Goal: Task Accomplishment & Management: Complete application form

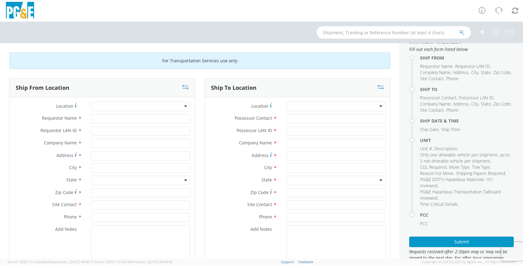
scroll to position [15, 0]
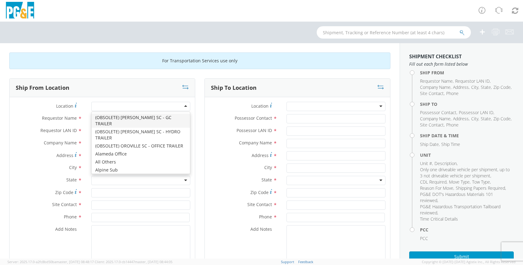
click at [182, 104] on div at bounding box center [140, 106] width 99 height 9
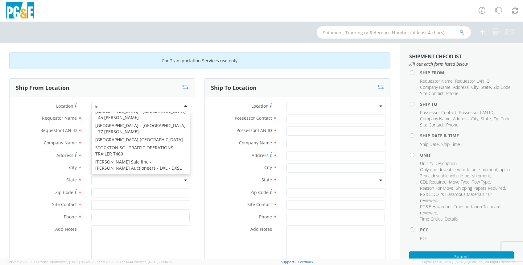
scroll to position [451, 0]
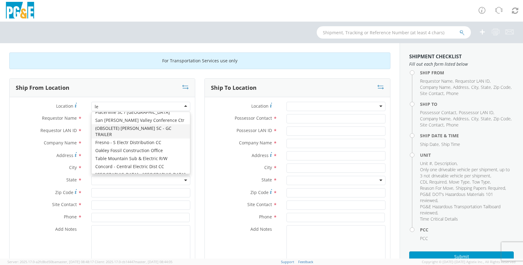
type input "lem"
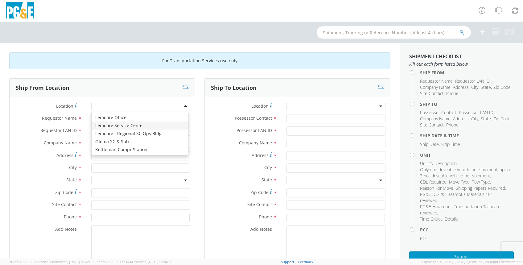
type input "PG&E"
type input "[STREET_ADDRESS]"
type input "Lemoore"
type input "93245"
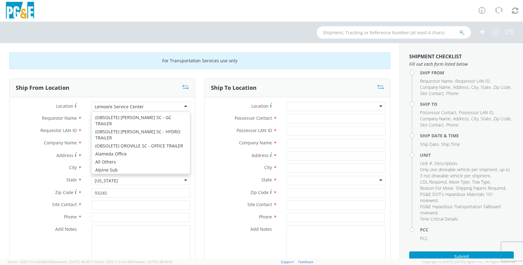
click at [184, 106] on div "Lemoore Service Center" at bounding box center [140, 106] width 99 height 9
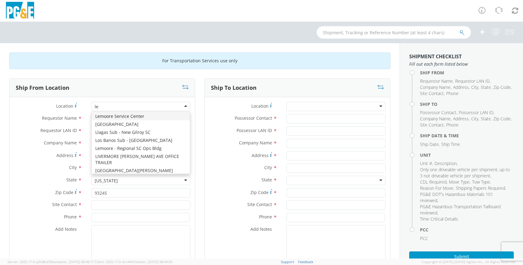
scroll to position [10, 0]
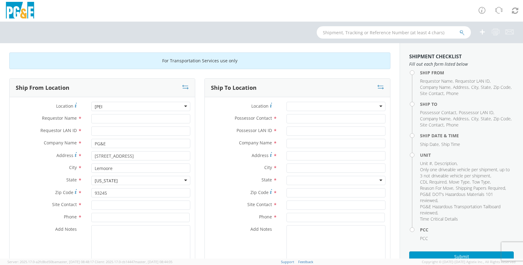
type input "le"
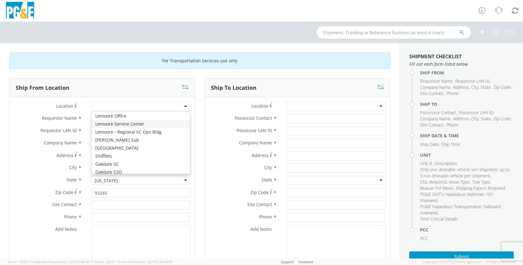
scroll to position [0, 0]
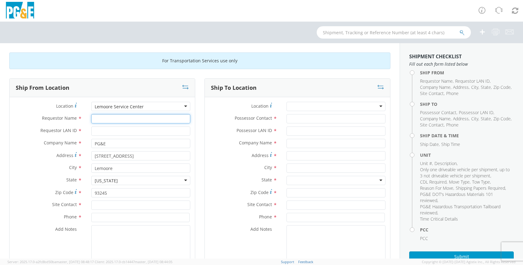
click at [101, 118] on input "Requestor Name *" at bounding box center [140, 118] width 99 height 9
type input "j"
type input "[PERSON_NAME]"
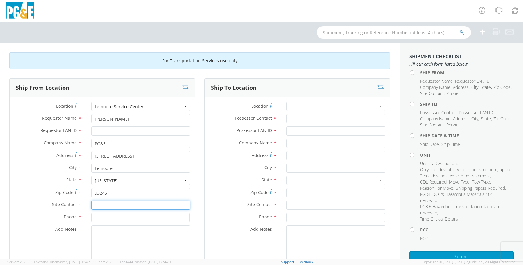
click at [99, 205] on input "text" at bounding box center [140, 204] width 99 height 9
type input "g"
type input "[PERSON_NAME]"
click at [98, 216] on input at bounding box center [140, 217] width 98 height 9
type input "8"
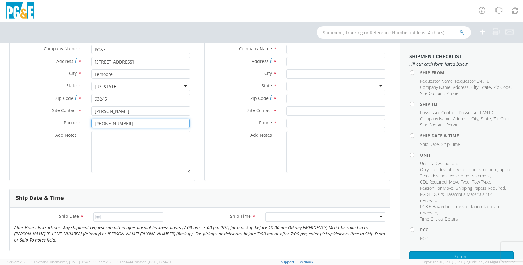
scroll to position [108, 0]
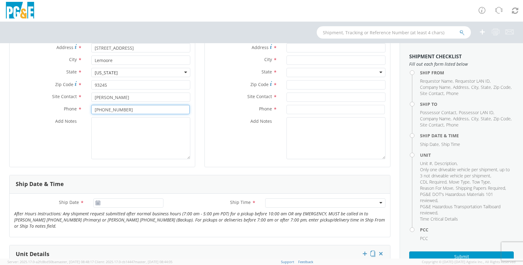
type input "[PHONE_NUMBER]"
click at [96, 203] on use at bounding box center [98, 202] width 4 height 4
click at [98, 201] on icon at bounding box center [97, 202] width 5 height 5
click at [96, 202] on use at bounding box center [98, 202] width 4 height 4
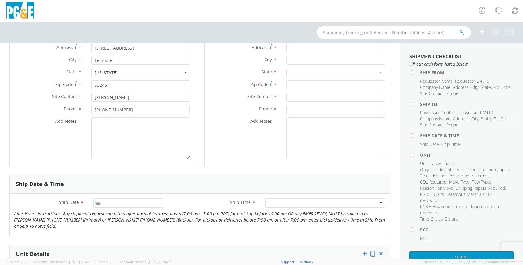
click at [96, 202] on use at bounding box center [98, 202] width 4 height 4
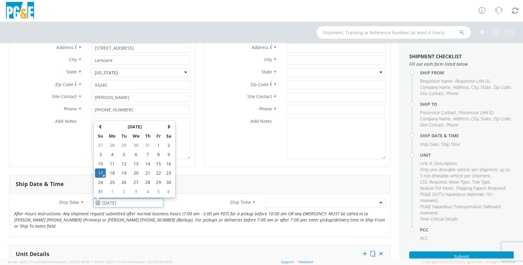
click at [107, 202] on input "[DATE]" at bounding box center [128, 202] width 70 height 9
click at [111, 173] on td "18" at bounding box center [112, 172] width 13 height 9
type input "[DATE]"
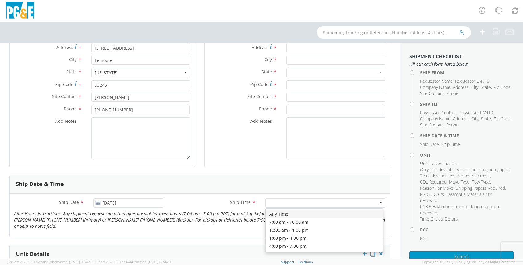
click at [268, 202] on div at bounding box center [325, 202] width 120 height 9
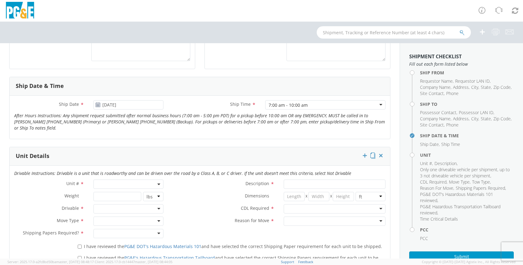
scroll to position [222, 0]
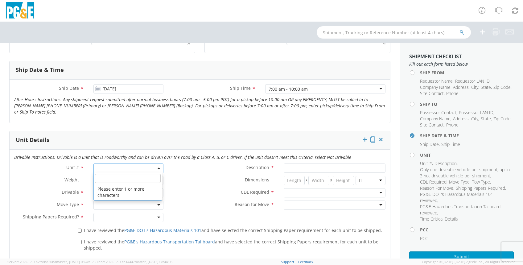
click at [158, 167] on span at bounding box center [158, 167] width 1 height 9
click at [106, 177] on input "search" at bounding box center [128, 178] width 66 height 9
type input "b27895"
click at [158, 166] on span at bounding box center [128, 167] width 70 height 9
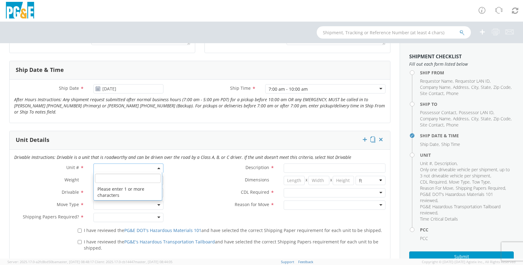
click at [109, 165] on span at bounding box center [128, 167] width 70 height 9
click at [106, 165] on span at bounding box center [128, 167] width 70 height 9
click at [106, 177] on input "search" at bounding box center [128, 178] width 66 height 9
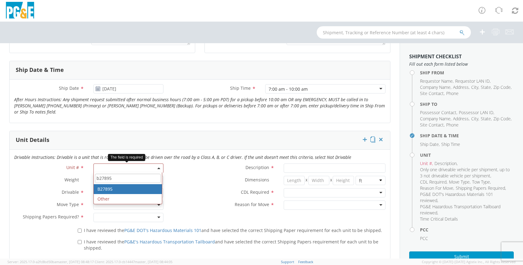
type input "b27895"
type input "TRUCK; MEDIUM LINE 4X4"
type input "56000"
select select "B27895"
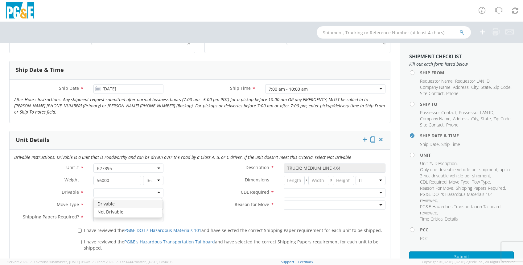
click at [157, 191] on div at bounding box center [128, 192] width 70 height 9
click at [158, 204] on div at bounding box center [128, 204] width 70 height 9
click at [156, 216] on div at bounding box center [128, 217] width 70 height 9
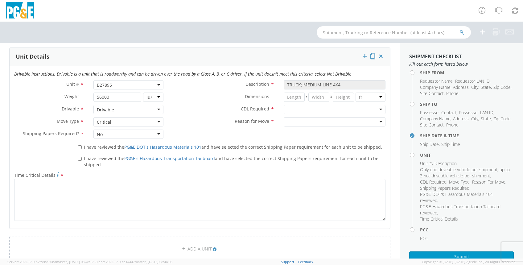
scroll to position [319, 0]
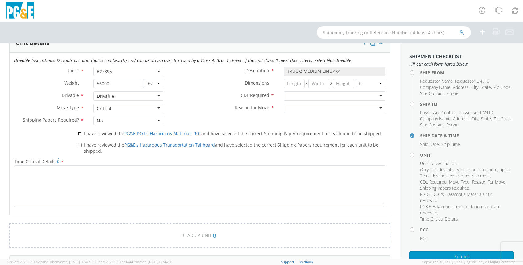
click at [78, 134] on input "I have reviewed the PG&E DOT's Hazardous Materials 101 and have selected the co…" at bounding box center [80, 134] width 4 height 4
checkbox input "true"
click at [78, 143] on input "I have reviewed the PG&E's Hazardous Transportation Tailboard and have selected…" at bounding box center [80, 145] width 4 height 4
checkbox input "true"
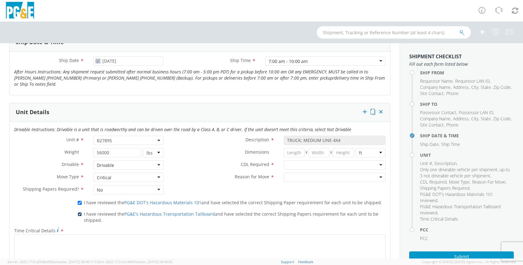
scroll to position [245, 0]
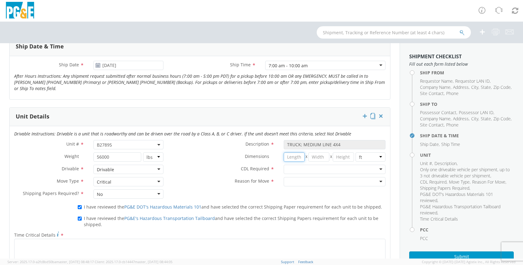
click at [296, 156] on input "number" at bounding box center [294, 156] width 21 height 9
type input "21"
click at [316, 155] on input "number" at bounding box center [318, 156] width 21 height 9
type input "8"
click at [337, 156] on input "number" at bounding box center [343, 156] width 21 height 9
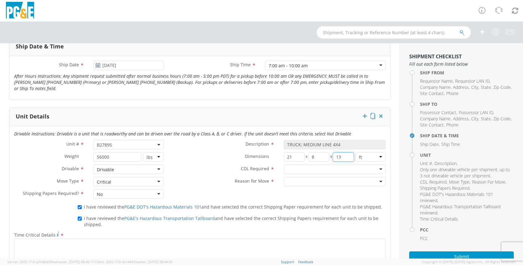
type input "13"
click at [374, 168] on div at bounding box center [335, 169] width 102 height 9
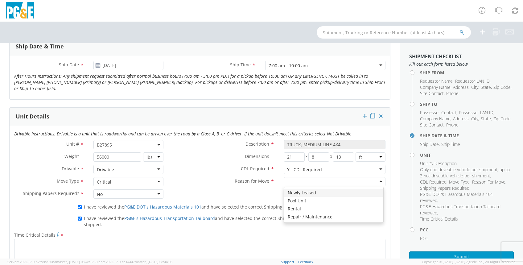
click at [377, 179] on div at bounding box center [335, 181] width 102 height 9
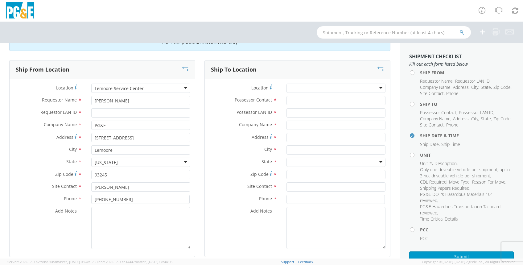
scroll to position [9, 0]
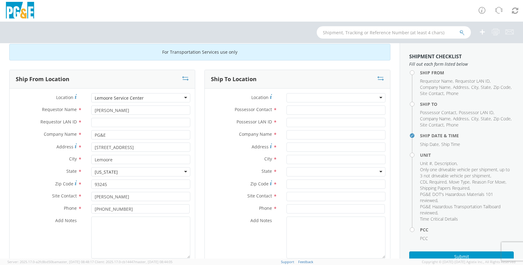
click at [372, 96] on div at bounding box center [335, 97] width 99 height 9
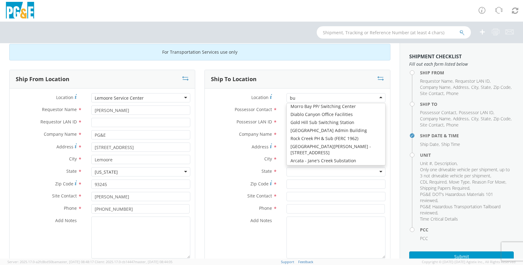
scroll to position [138, 0]
type input "bue"
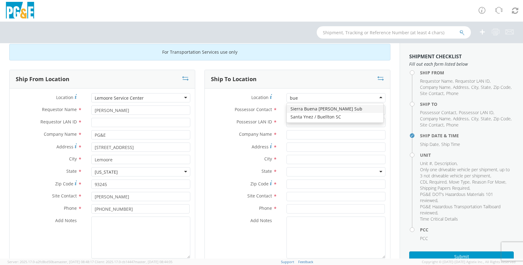
scroll to position [0, 0]
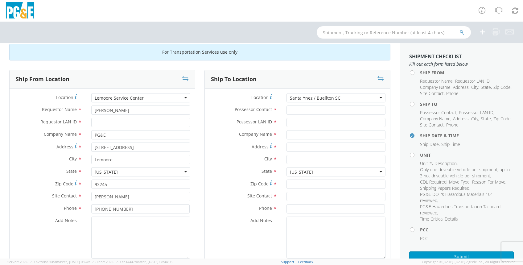
type input "PG&E"
type input "55 Easy St"
type input "Buellton"
type input "93427"
click at [291, 110] on input "Possessor Contact *" at bounding box center [335, 109] width 99 height 9
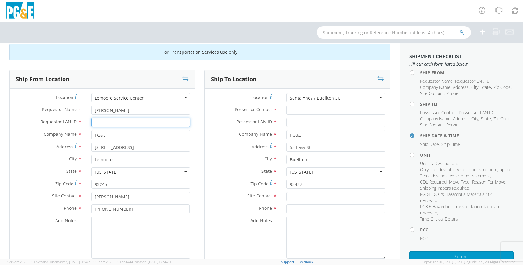
click at [98, 124] on input "Requestor LAN ID *" at bounding box center [140, 122] width 99 height 9
type input "jpbo"
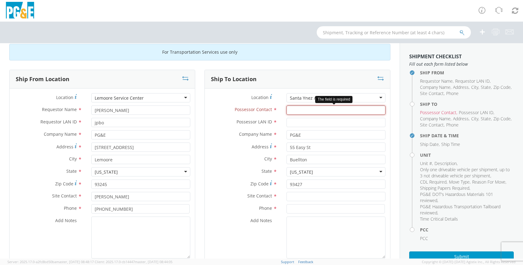
click at [290, 110] on input "Possessor Contact *" at bounding box center [335, 109] width 99 height 9
type input "d"
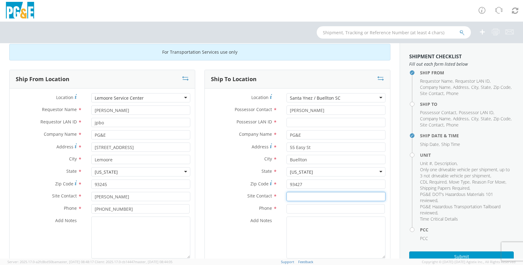
click at [291, 197] on input "text" at bounding box center [335, 196] width 99 height 9
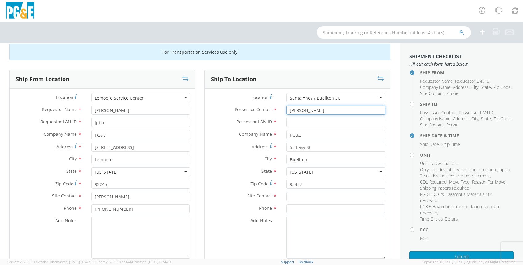
click at [311, 109] on input "[PERSON_NAME]" at bounding box center [335, 109] width 99 height 9
type input "D"
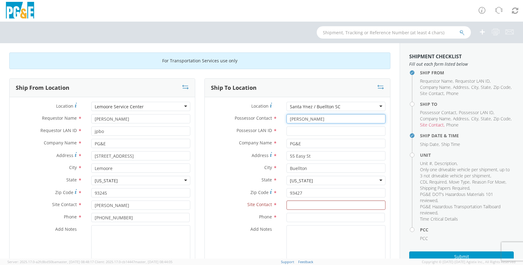
type input "[PERSON_NAME]"
click at [294, 130] on input "Possessor LAN ID *" at bounding box center [335, 130] width 99 height 9
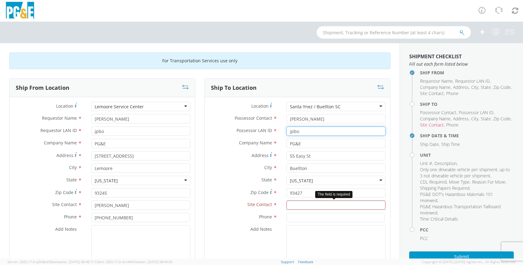
type input "jpbo"
click at [294, 204] on input "text" at bounding box center [335, 204] width 99 height 9
type input "d"
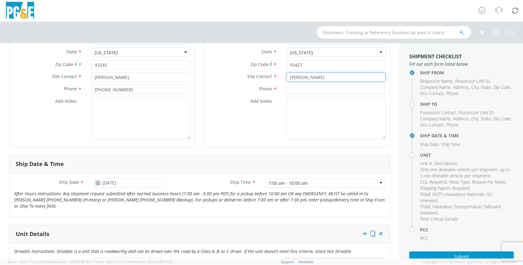
scroll to position [133, 0]
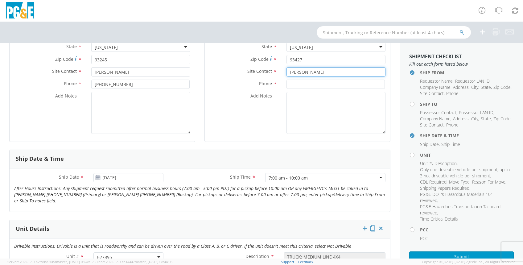
type input "[PERSON_NAME]"
drag, startPoint x: 393, startPoint y: 133, endPoint x: 394, endPoint y: 165, distance: 32.1
click at [394, 165] on div "For Transportation Services use only Ship From Location Location * [GEOGRAPHIC_…" at bounding box center [200, 150] width 400 height 215
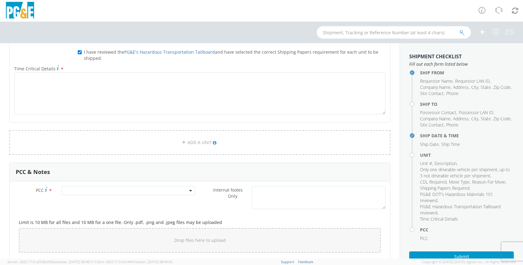
scroll to position [426, 0]
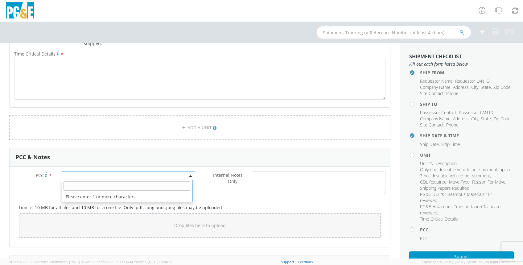
click at [72, 175] on span at bounding box center [129, 175] width 134 height 9
click at [76, 183] on input "number" at bounding box center [127, 185] width 128 height 9
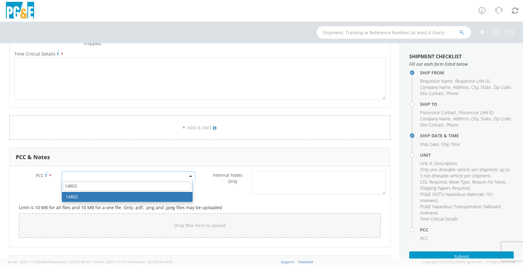
type input "14802"
select select "14802"
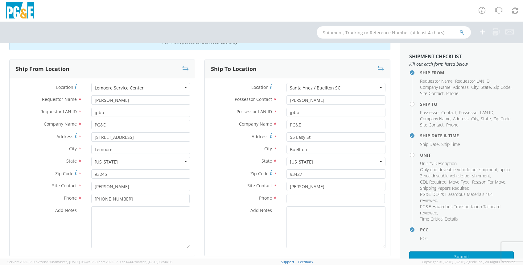
scroll to position [18, 0]
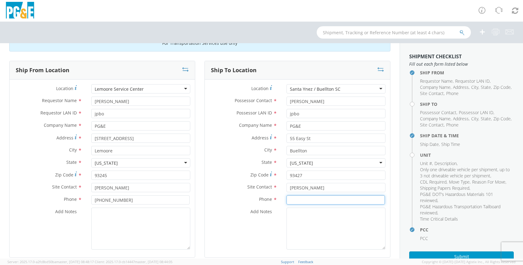
click at [298, 201] on input at bounding box center [335, 199] width 98 height 9
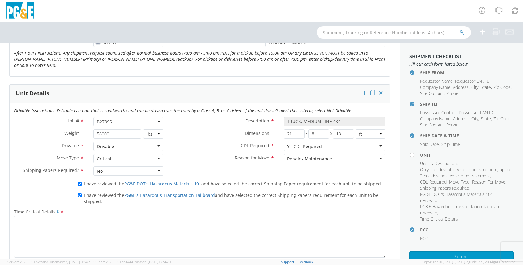
scroll to position [280, 0]
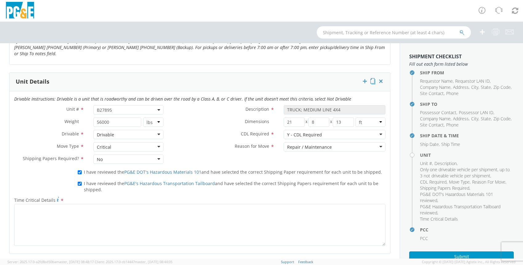
type input "[PHONE_NUMBER]"
drag, startPoint x: 403, startPoint y: 130, endPoint x: 401, endPoint y: 141, distance: 10.8
click at [401, 141] on aside "Shipment Checklist Fill out each form listed below Ship From Requestor Name , R…" at bounding box center [461, 150] width 123 height 215
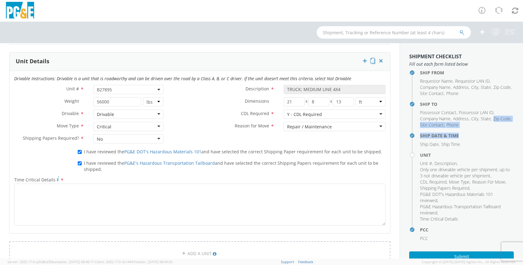
scroll to position [282, 0]
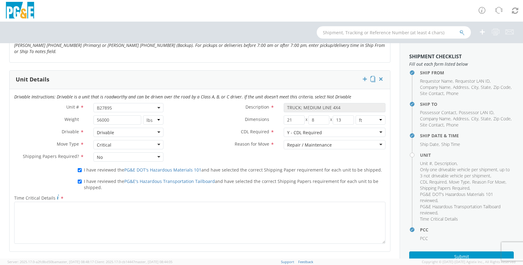
click at [374, 133] on div "Y - CDL Required" at bounding box center [335, 132] width 102 height 9
click at [310, 150] on div "Unit # * B27895 B27895 Description * TRUCK; MEDIUM LINE 4X4 Weight * 56000 lbs …" at bounding box center [200, 134] width 381 height 62
click at [339, 118] on input "13" at bounding box center [343, 119] width 21 height 9
type input "13"
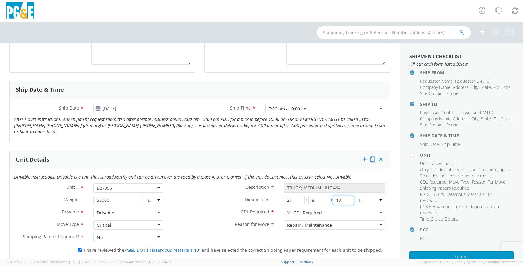
scroll to position [207, 0]
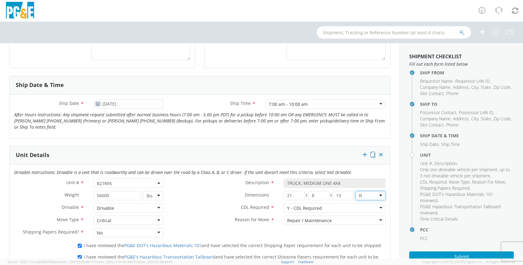
click at [364, 197] on select "in cm ft" at bounding box center [371, 195] width 30 height 9
click at [391, 187] on div "Ship From Location Location * [GEOGRAPHIC_DATA] Service Center Lemoore Service …" at bounding box center [200, 226] width 400 height 728
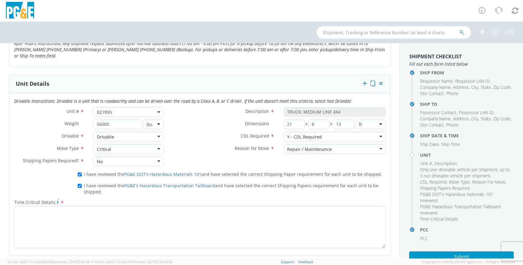
scroll to position [279, 0]
click at [375, 147] on div "Repair / Maintenance" at bounding box center [335, 147] width 102 height 9
click at [309, 183] on div "Drivable Instructions: Drivable is a unit that is roadworthy and can be driven …" at bounding box center [200, 174] width 381 height 162
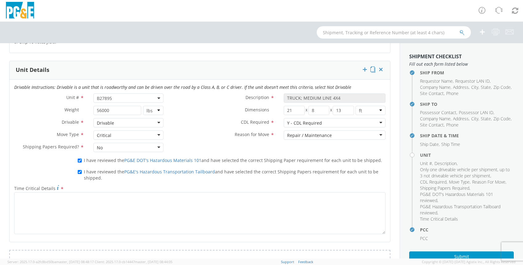
scroll to position [342, 0]
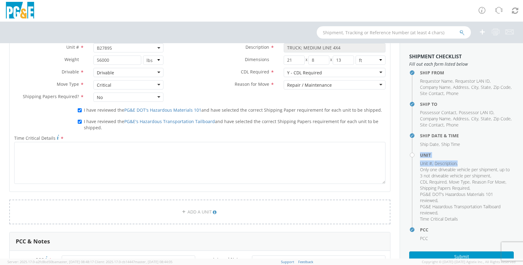
drag, startPoint x: 406, startPoint y: 157, endPoint x: 406, endPoint y: 167, distance: 10.5
click at [406, 167] on aside "Shipment Checklist Fill out each form listed below Ship From Requestor Name , R…" at bounding box center [461, 150] width 123 height 215
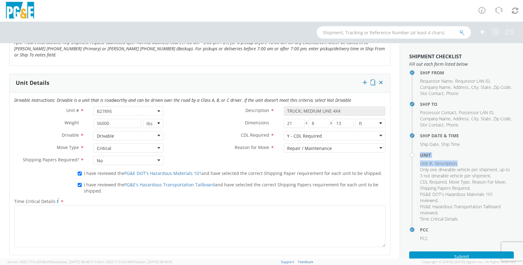
scroll to position [276, 0]
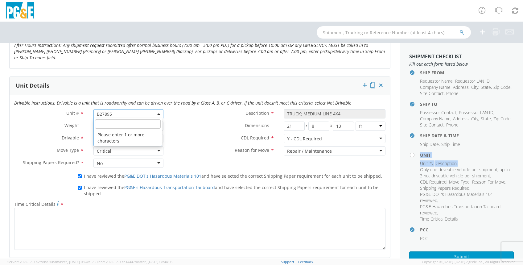
click at [154, 111] on span "B27895" at bounding box center [128, 114] width 63 height 6
click at [105, 123] on input "search" at bounding box center [128, 123] width 66 height 9
type input "b27895"
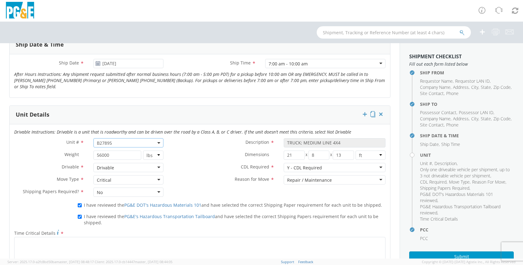
scroll to position [249, 0]
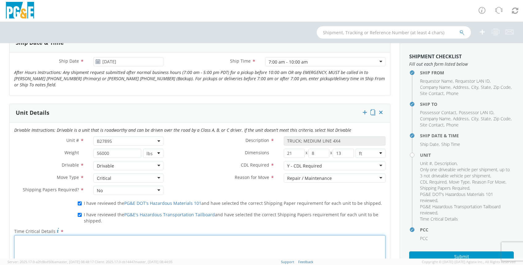
click at [24, 241] on textarea "Time Critical Details *" at bounding box center [199, 256] width 371 height 42
type textarea "b"
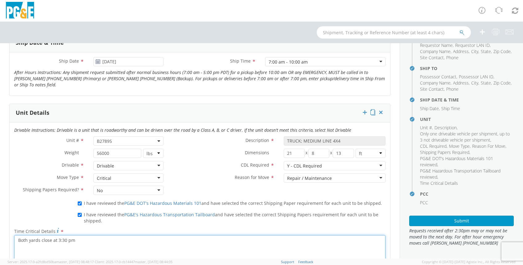
scroll to position [41, 0]
type textarea "Both yards close at 3:30 pm"
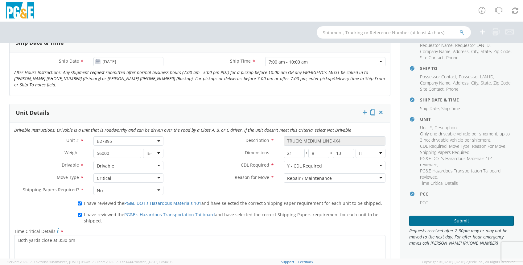
click at [459, 222] on button "Submit" at bounding box center [461, 221] width 105 height 10
